Goal: Use online tool/utility: Utilize a website feature to perform a specific function

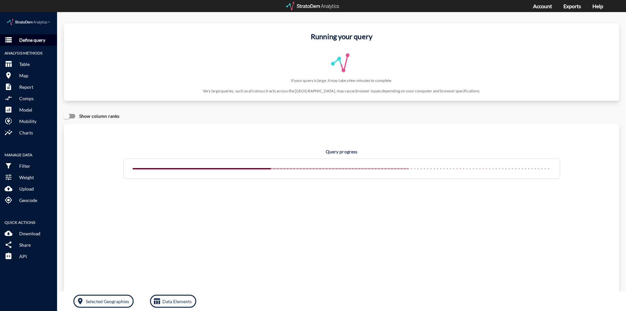
click p "Define query"
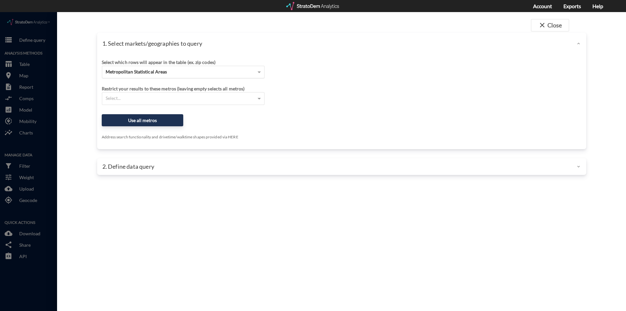
click span "Metropolitan Statistical Areas"
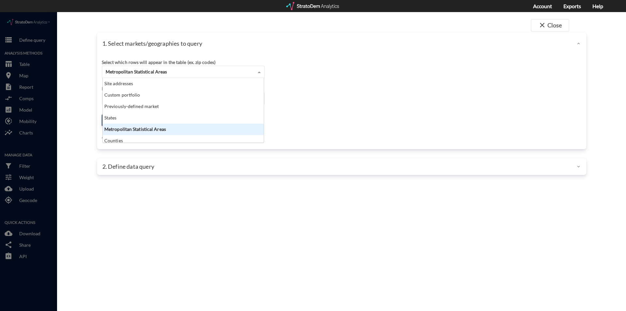
scroll to position [59, 157]
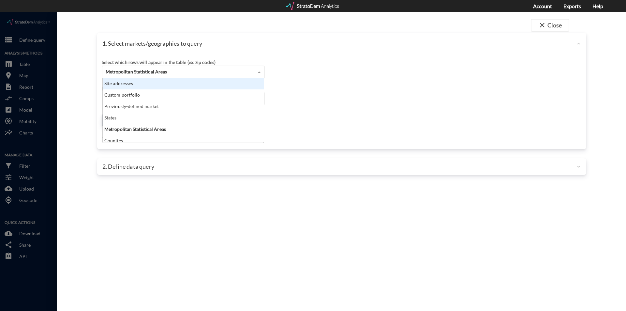
click div "Site addresses"
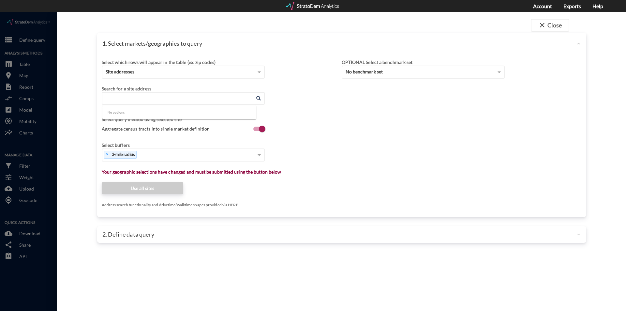
click input "Enter an address"
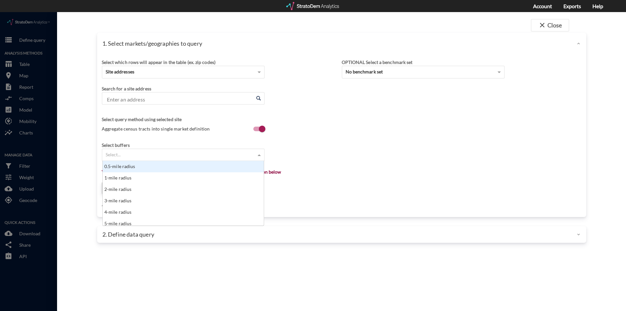
click div "Select..."
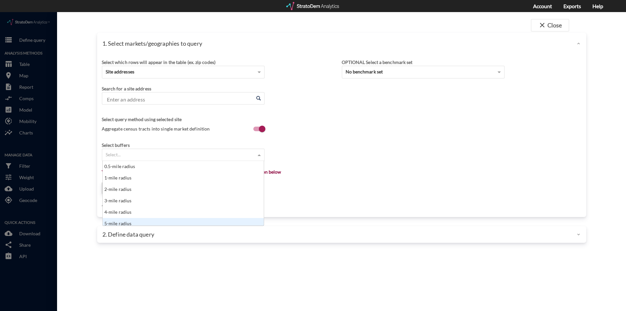
scroll to position [3, 0]
click div "5-mile radius"
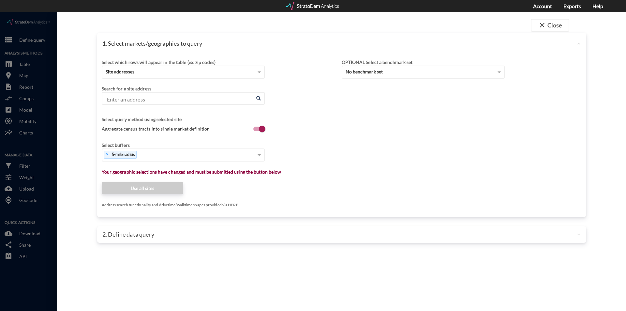
click div "close Close 1. Select markets/geographies to query Select which rows will appea…"
click input "Enter an address"
paste input "[STREET_ADDRESS]"
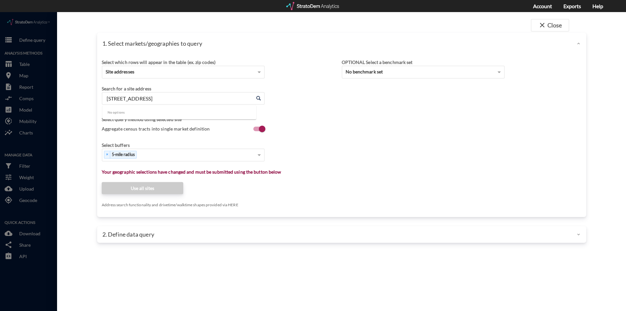
click input "[STREET_ADDRESS]"
type input "[STREET_ADDRESS]"
click input "Enter an address"
paste input "[STREET_ADDRESS]"
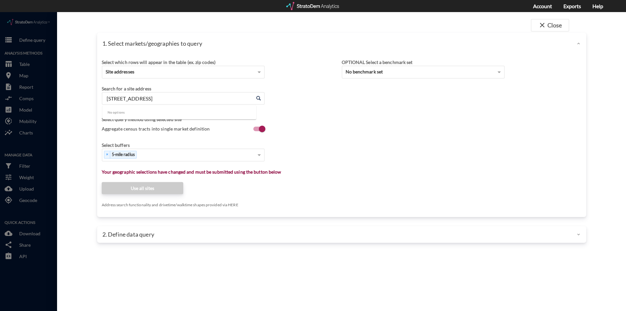
type input "[STREET_ADDRESS]"
click span
click input "Enter an address"
paste input "[STREET_ADDRESS]"
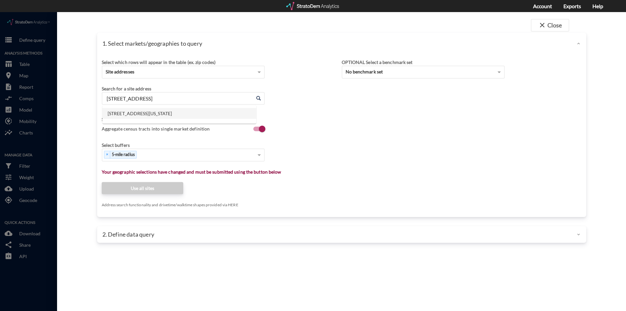
click li "[STREET_ADDRESS][US_STATE]"
type input "[STREET_ADDRESS][US_STATE]"
click div "close Close 1. Select markets/geographies to query Select which rows will appea…"
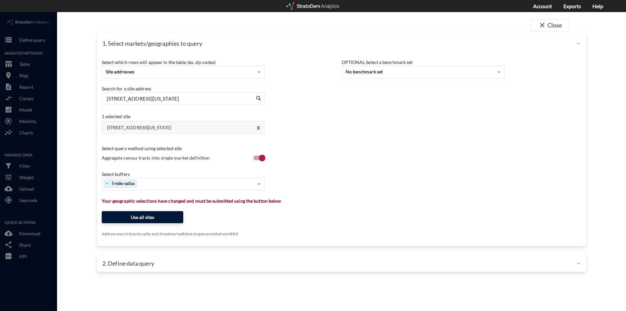
drag, startPoint x: 131, startPoint y: 204, endPoint x: 113, endPoint y: 194, distance: 20.4
click button "Use all sites"
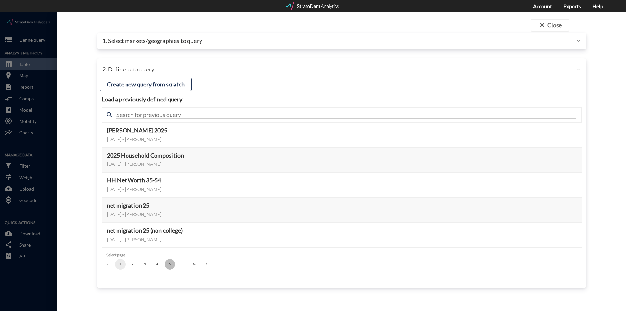
click button "5"
click button "6"
click button "7"
click button "8"
click button "9"
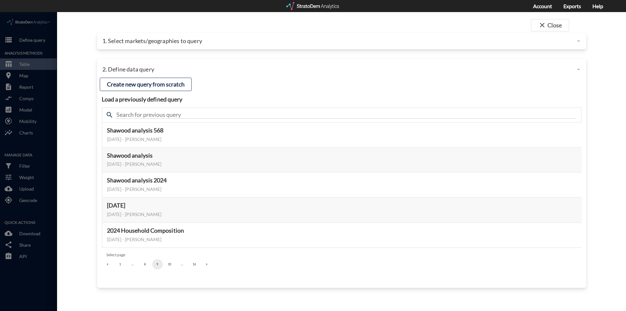
click button "10"
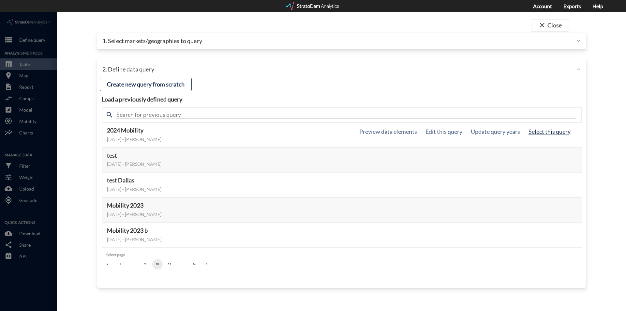
click button "Select this query"
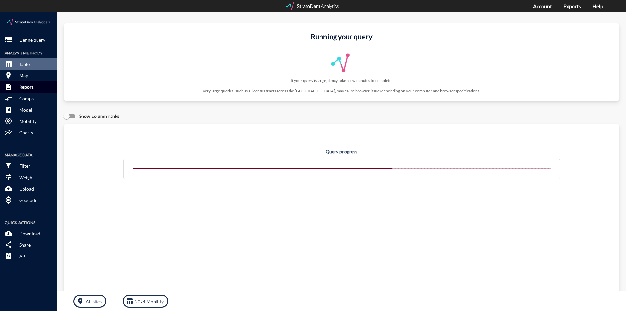
click p "Report"
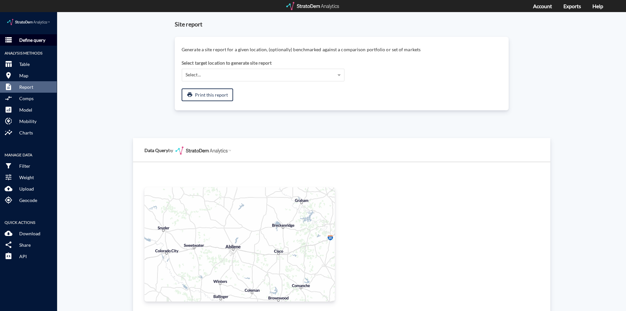
click p "Define query"
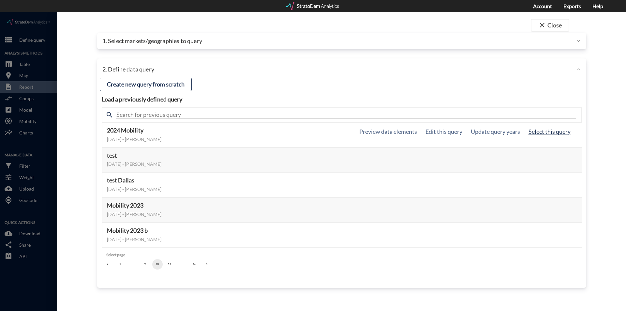
click button "Select this query"
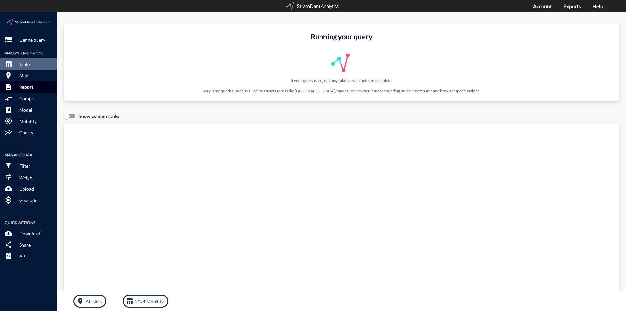
click p "Report"
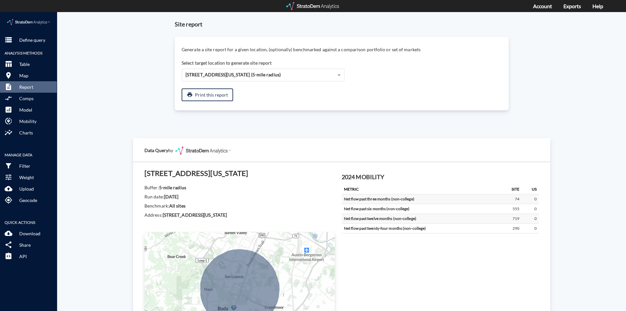
click div "Site report Generate a site report for a given location, (optionally) benchmark…"
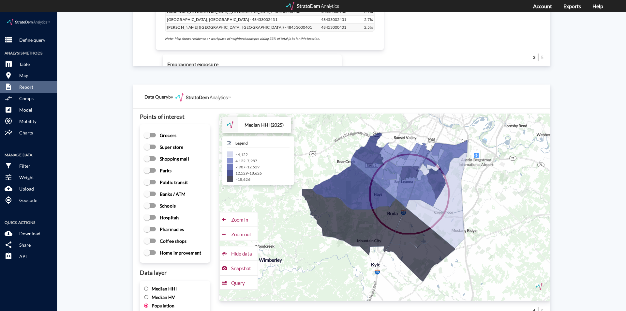
scroll to position [816, 0]
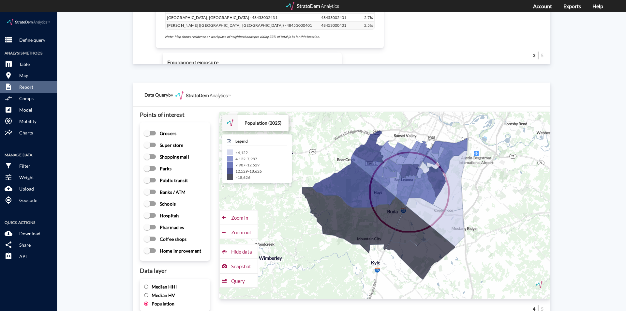
drag, startPoint x: 156, startPoint y: 274, endPoint x: 153, endPoint y: 270, distance: 5.4
click span "Median HHI"
click div "Site report Generate a site report for a given location, (optionally) benchmark…"
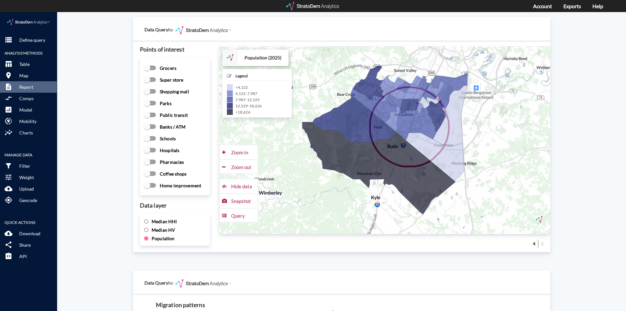
click input "Median HHI"
radio input "true"
radio input "false"
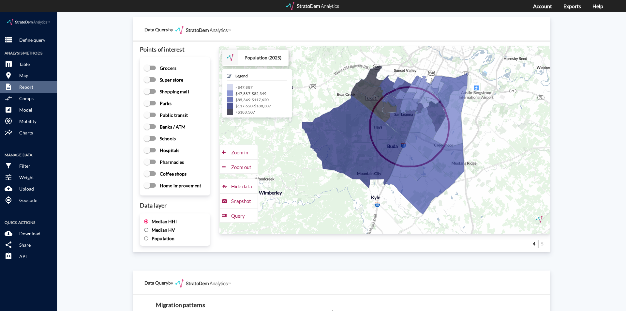
click div "Site report Generate a site report for a given location, (optionally) benchmark…"
